Goal: Task Accomplishment & Management: Use online tool/utility

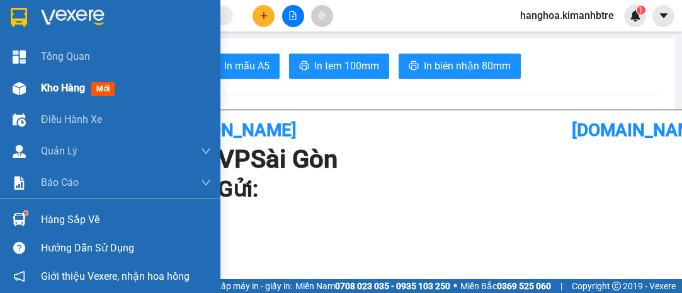
click at [73, 87] on span "Kho hàng" at bounding box center [63, 88] width 44 height 12
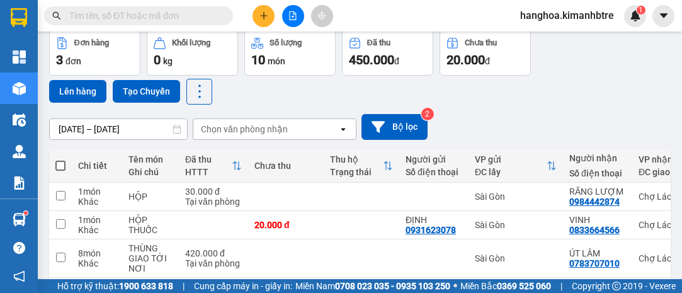
scroll to position [111, 0]
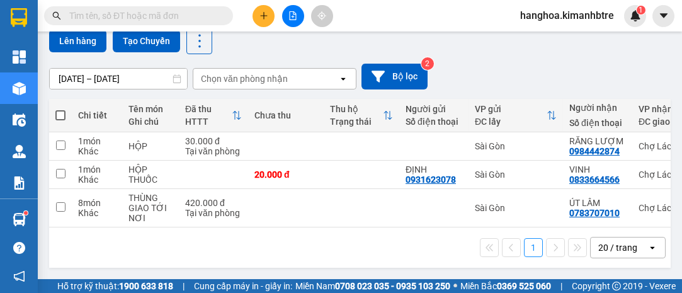
click at [62, 110] on span at bounding box center [60, 115] width 10 height 10
click at [60, 109] on input "checkbox" at bounding box center [60, 109] width 0 height 0
checkbox input "true"
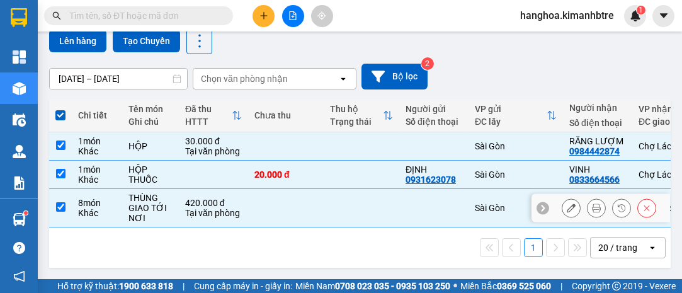
click at [59, 203] on input "checkbox" at bounding box center [60, 206] width 9 height 9
checkbox input "false"
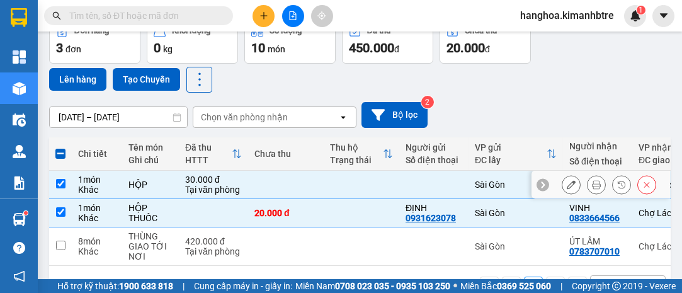
scroll to position [53, 0]
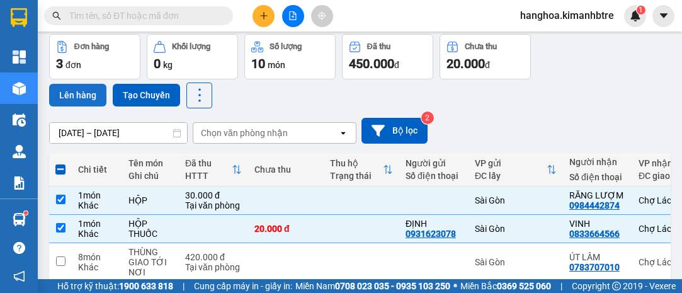
click at [85, 91] on button "Lên hàng" at bounding box center [77, 95] width 57 height 23
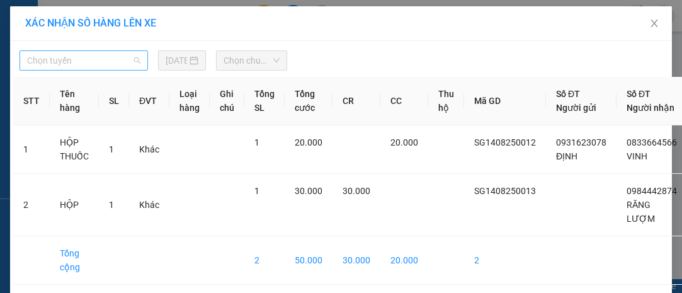
click at [94, 57] on span "Chọn tuyến" at bounding box center [83, 60] width 113 height 19
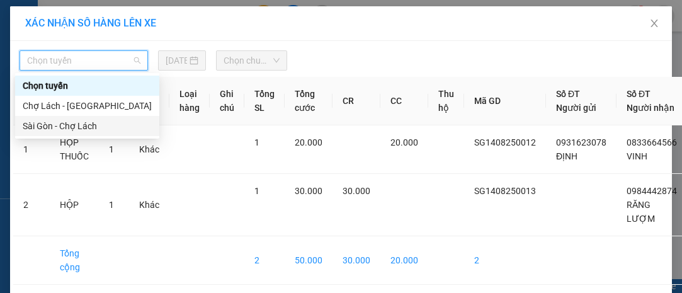
click at [95, 126] on div "Sài Gòn - Chợ Lách" at bounding box center [87, 126] width 129 height 14
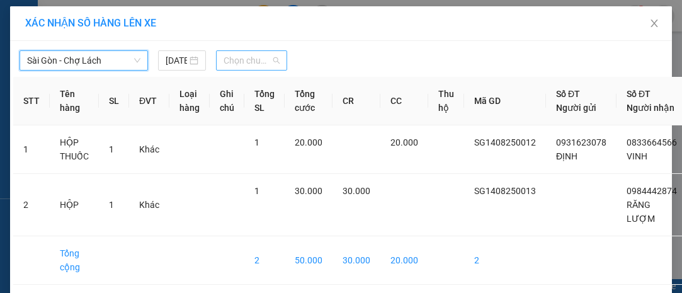
click at [241, 59] on span "Chọn chuyến" at bounding box center [251, 60] width 56 height 19
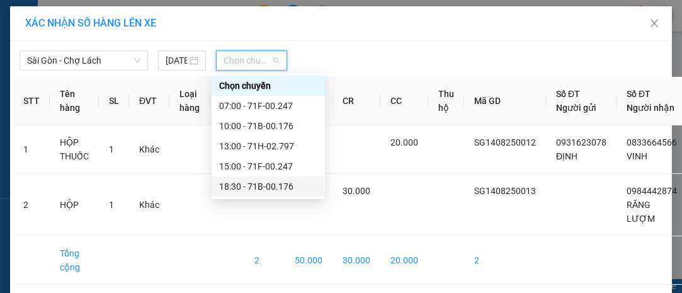
click at [288, 189] on div "18:30 - 71B-00.176" at bounding box center [268, 186] width 98 height 14
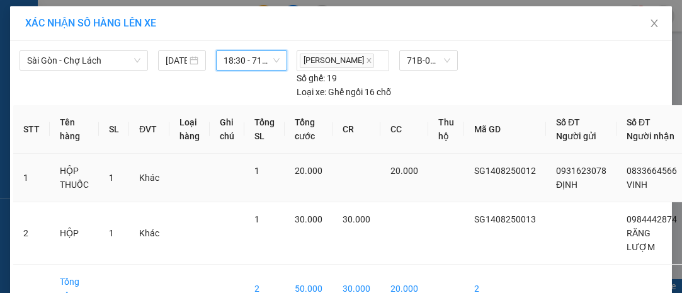
scroll to position [97, 0]
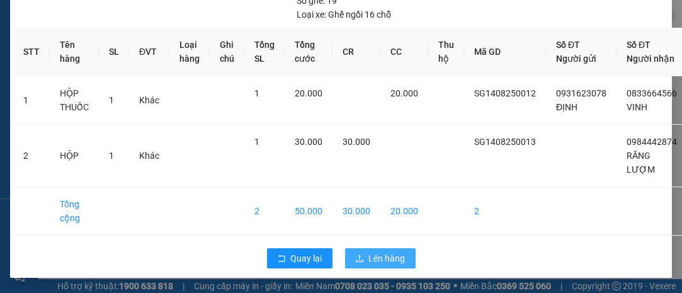
click at [390, 251] on span "Lên hàng" at bounding box center [387, 258] width 37 height 14
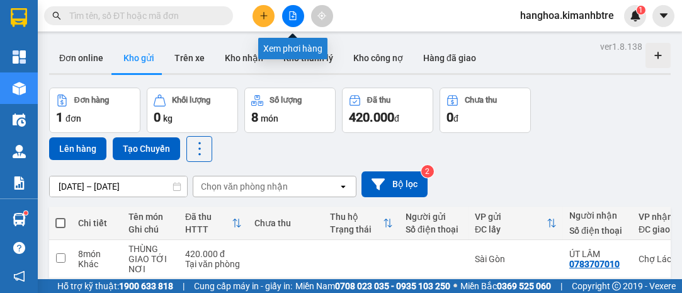
click at [289, 13] on icon "file-add" at bounding box center [292, 15] width 7 height 9
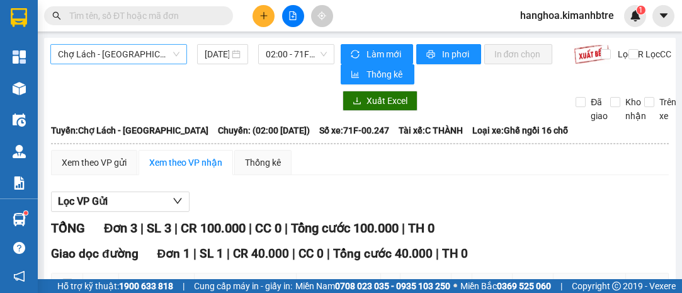
click at [159, 51] on span "Chợ Lách - [GEOGRAPHIC_DATA]" at bounding box center [118, 54] width 121 height 19
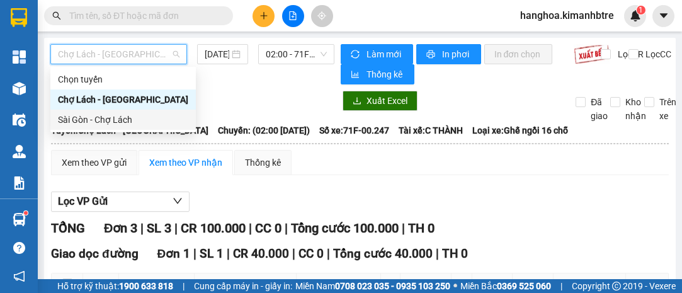
click at [152, 119] on div "Sài Gòn - Chợ Lách" at bounding box center [123, 120] width 130 height 14
type input "[DATE]"
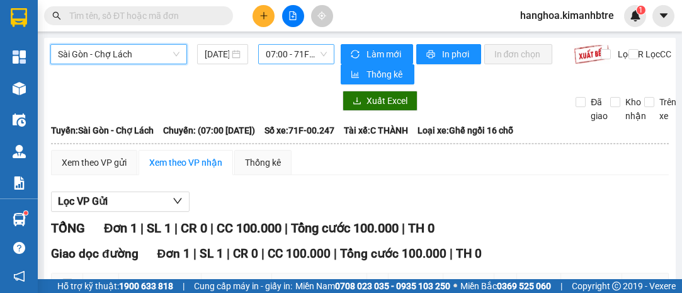
click at [295, 55] on span "07:00 - 71F-00.247" at bounding box center [296, 54] width 60 height 19
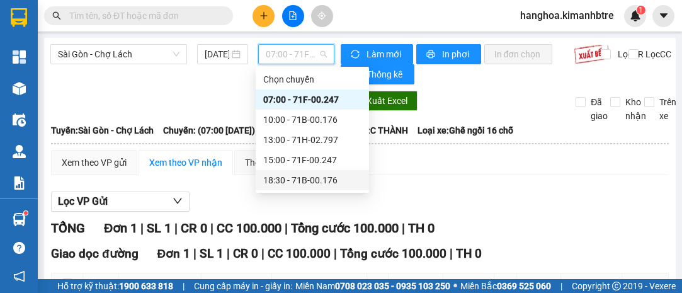
click at [327, 182] on div "18:30 - 71B-00.176" at bounding box center [312, 180] width 98 height 14
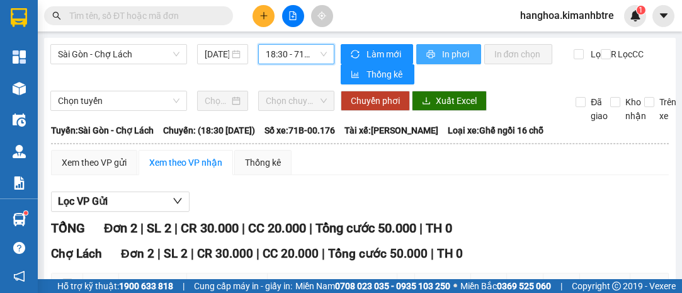
click at [448, 54] on span "In phơi" at bounding box center [456, 54] width 29 height 14
